Goal: Navigation & Orientation: Find specific page/section

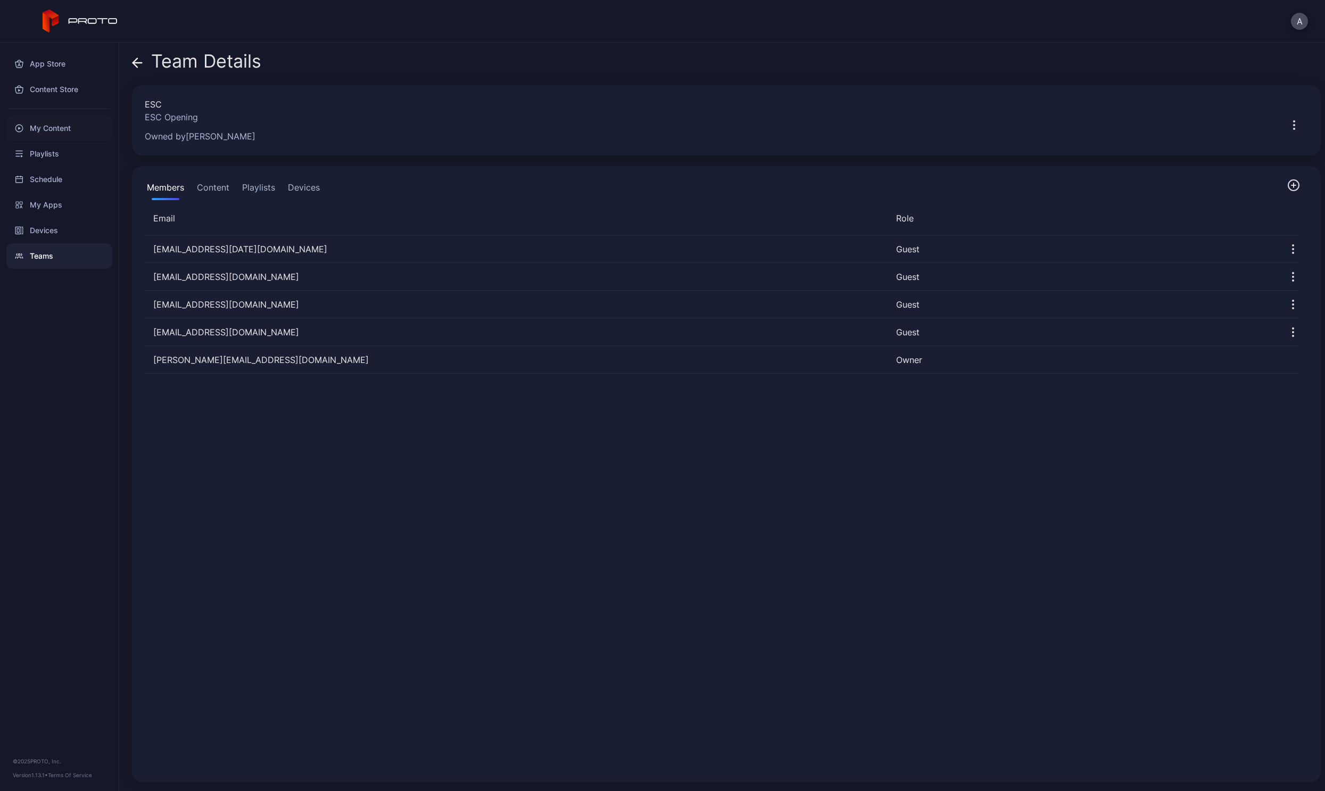
click at [44, 129] on div "My Content" at bounding box center [59, 128] width 106 height 26
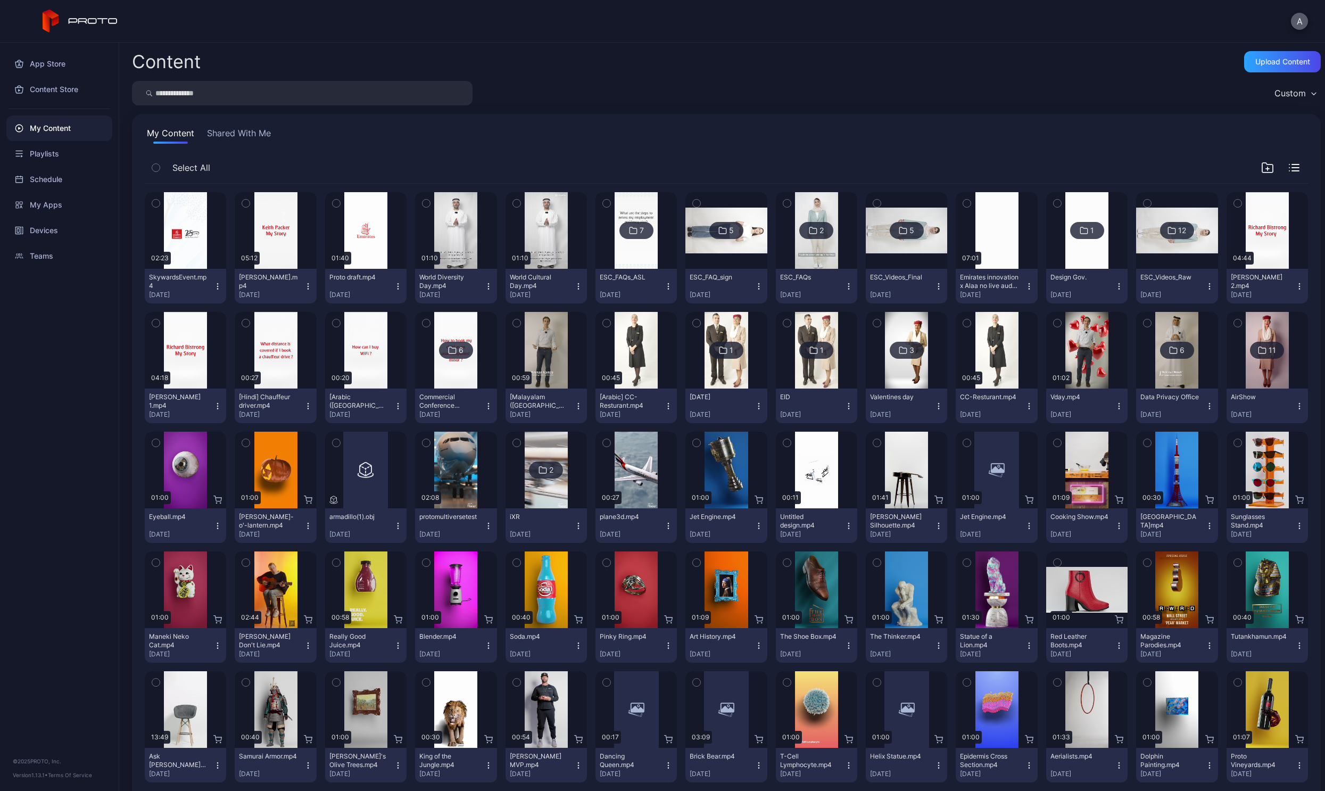
click at [1304, 23] on button "A" at bounding box center [1299, 21] width 17 height 17
click at [45, 236] on div "Devices" at bounding box center [59, 231] width 106 height 26
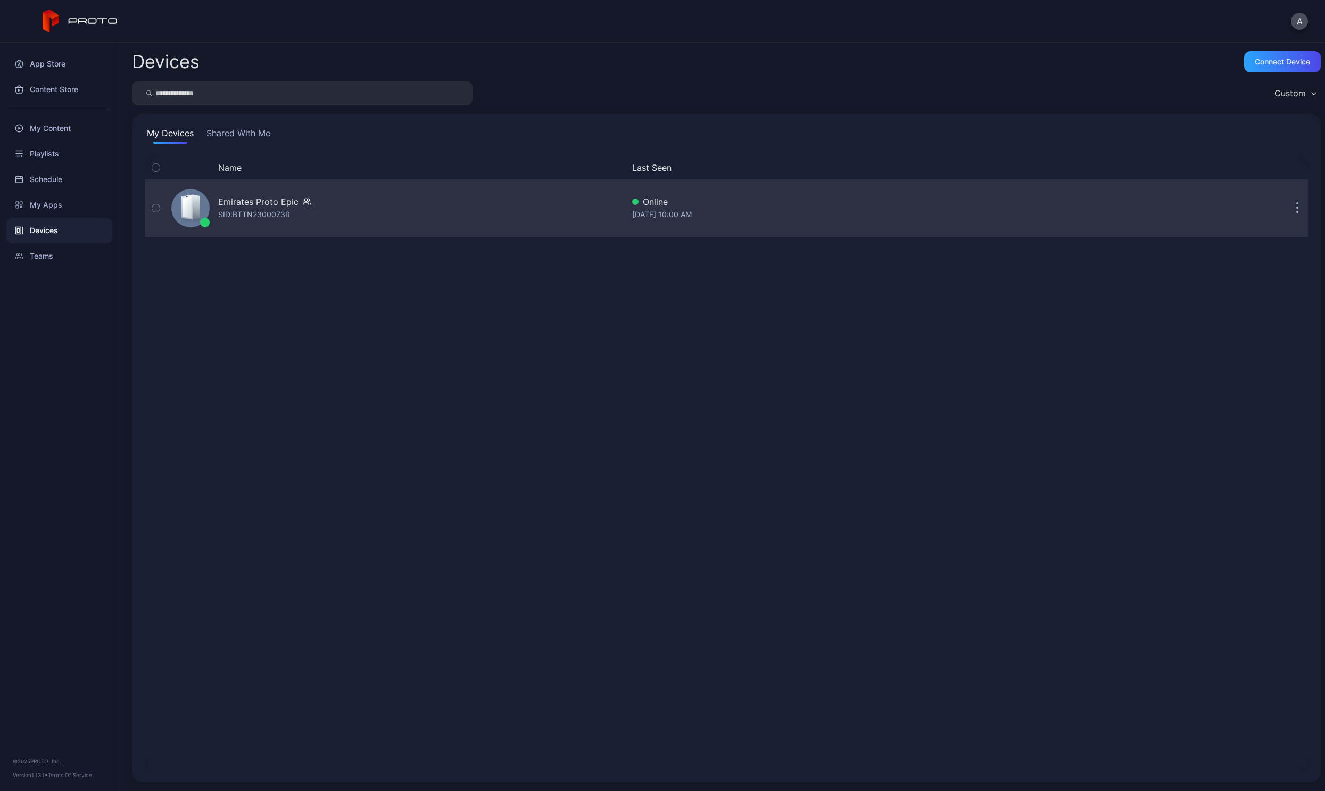
click at [1296, 205] on icon "button" at bounding box center [1297, 208] width 3 height 12
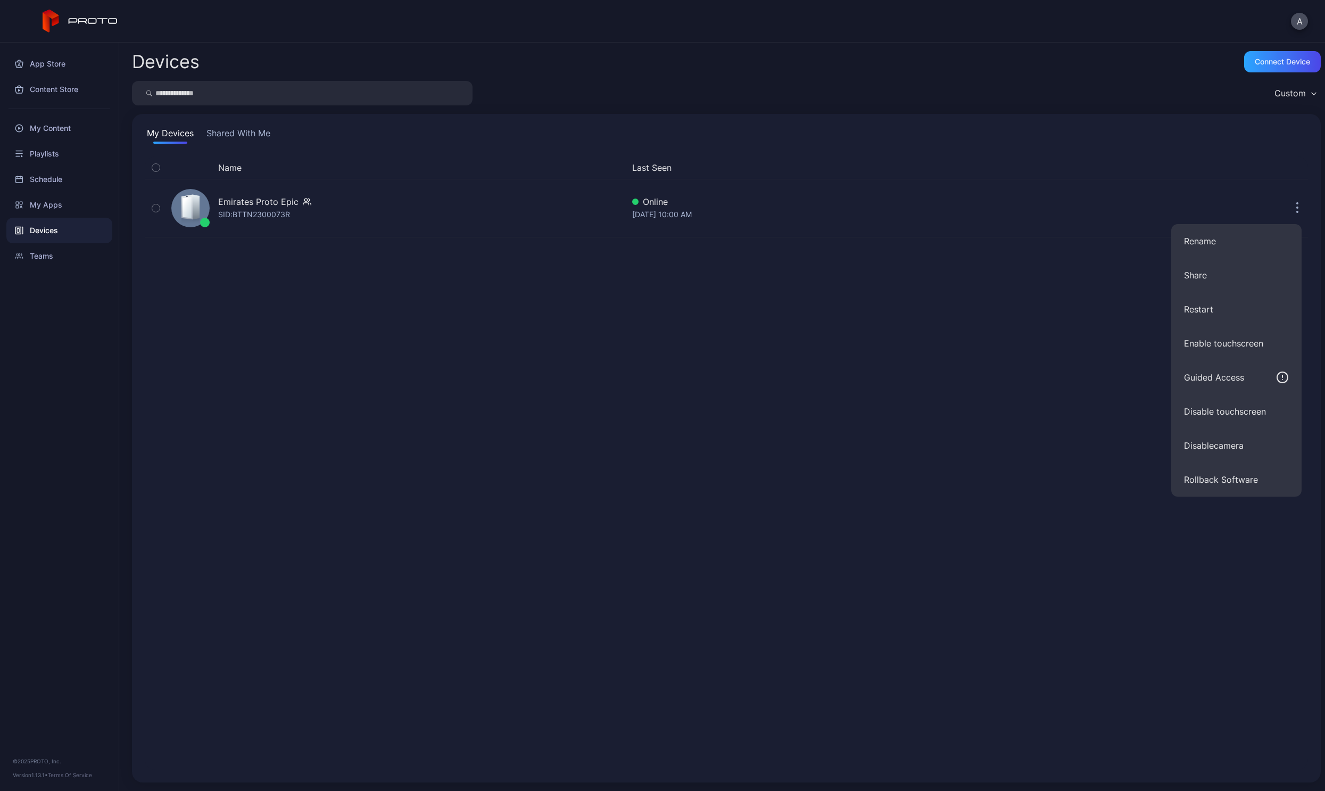
click at [765, 637] on div "Name Last Seen Emirates Proto Epic SID: BTTN2300073R Online [DATE] 10:00 AM" at bounding box center [726, 462] width 1163 height 613
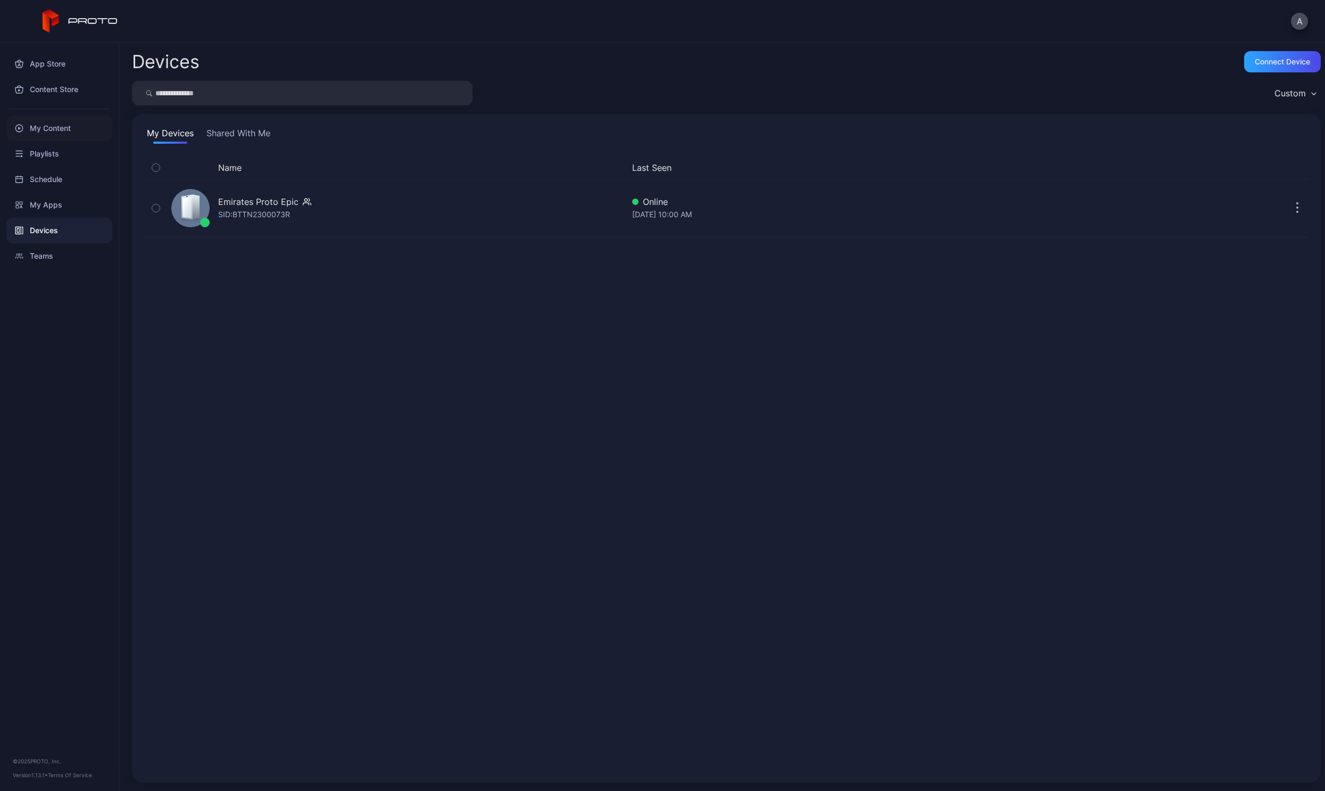
click at [38, 122] on div "My Content" at bounding box center [59, 128] width 106 height 26
